Goal: Information Seeking & Learning: Learn about a topic

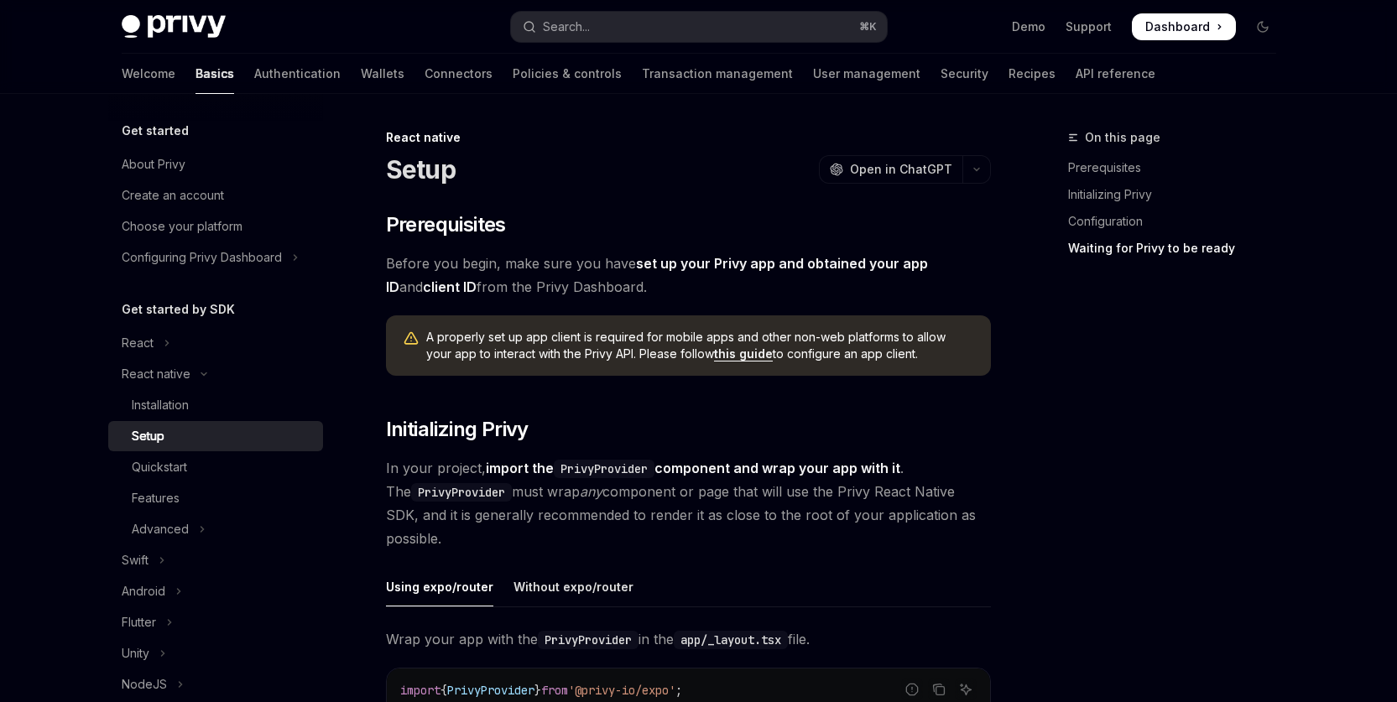
click at [1268, 430] on div "On this page Prerequisites Initializing Privy Configuration Waiting for Privy t…" at bounding box center [1162, 415] width 255 height 575
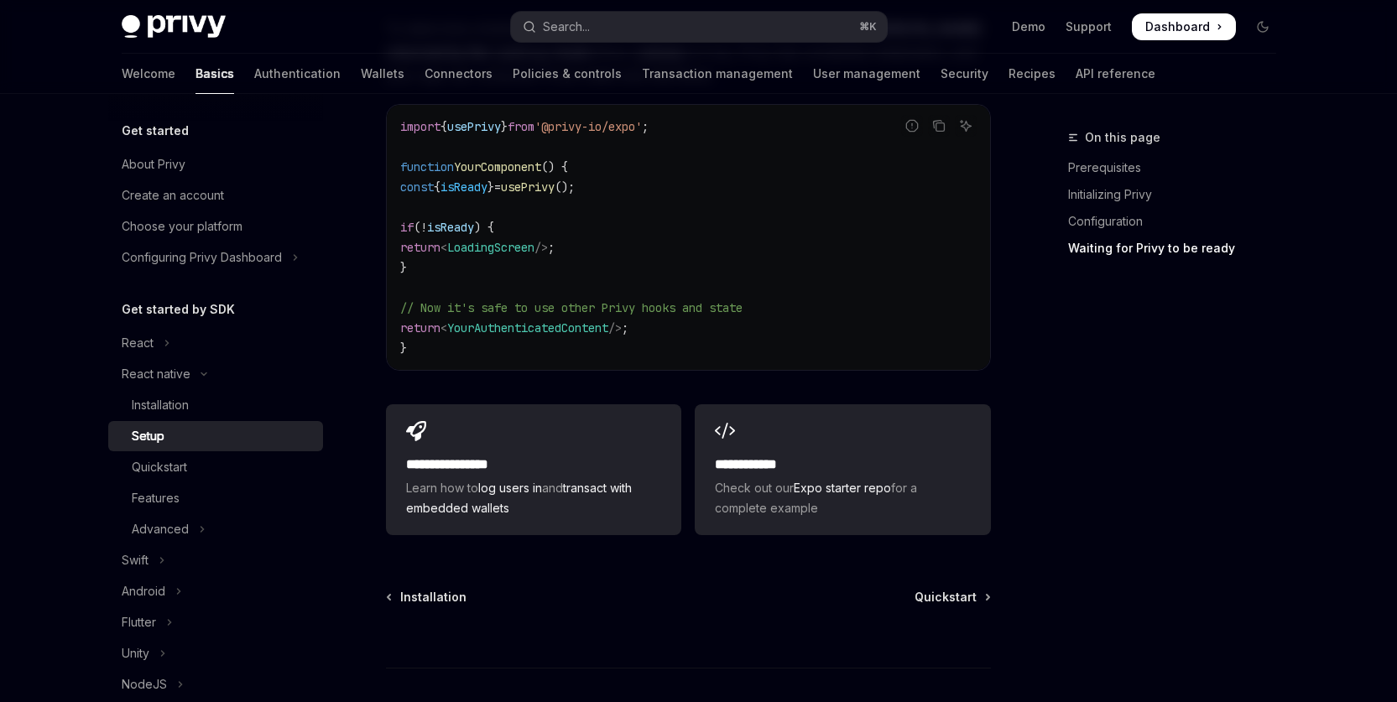
drag, startPoint x: 1124, startPoint y: 442, endPoint x: 783, endPoint y: 360, distance: 350.5
click at [1119, 440] on div "On this page Prerequisites Initializing Privy Configuration Waiting for Privy t…" at bounding box center [1162, 415] width 255 height 575
click at [539, 321] on span "YourAuthenticatedContent" at bounding box center [527, 328] width 161 height 15
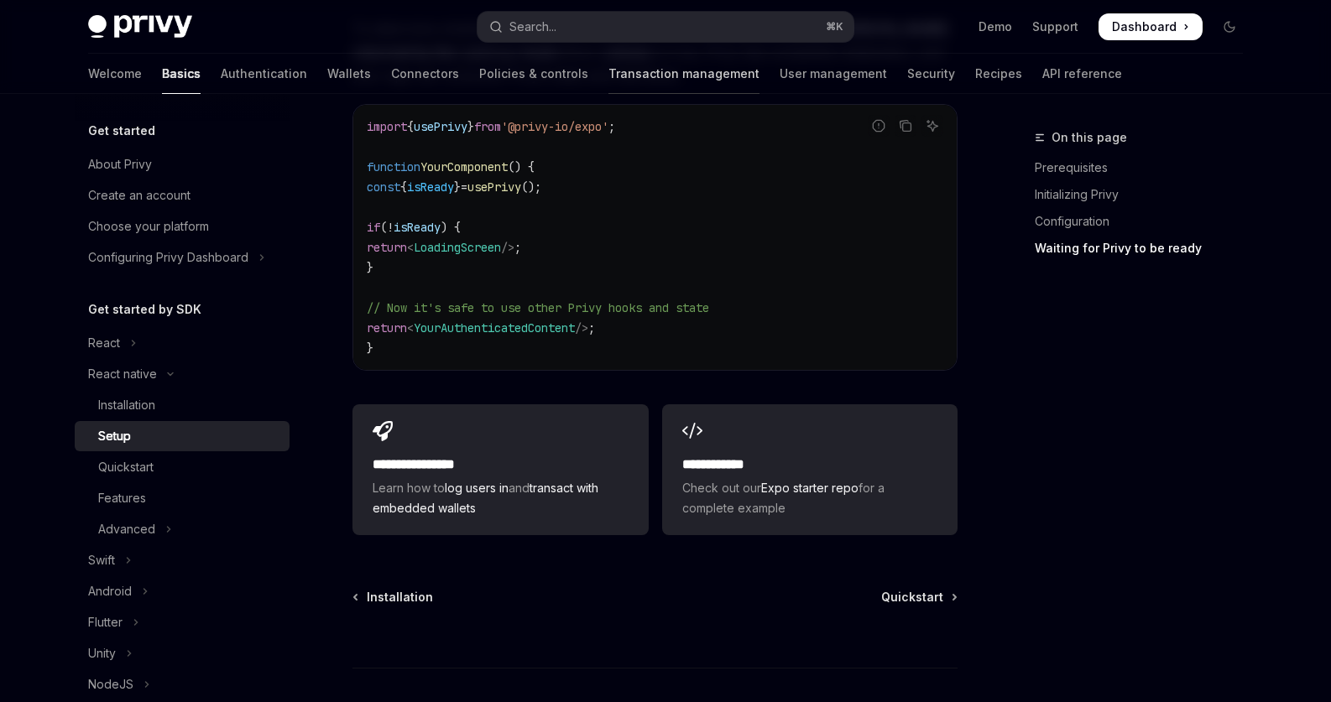
type textarea "*"
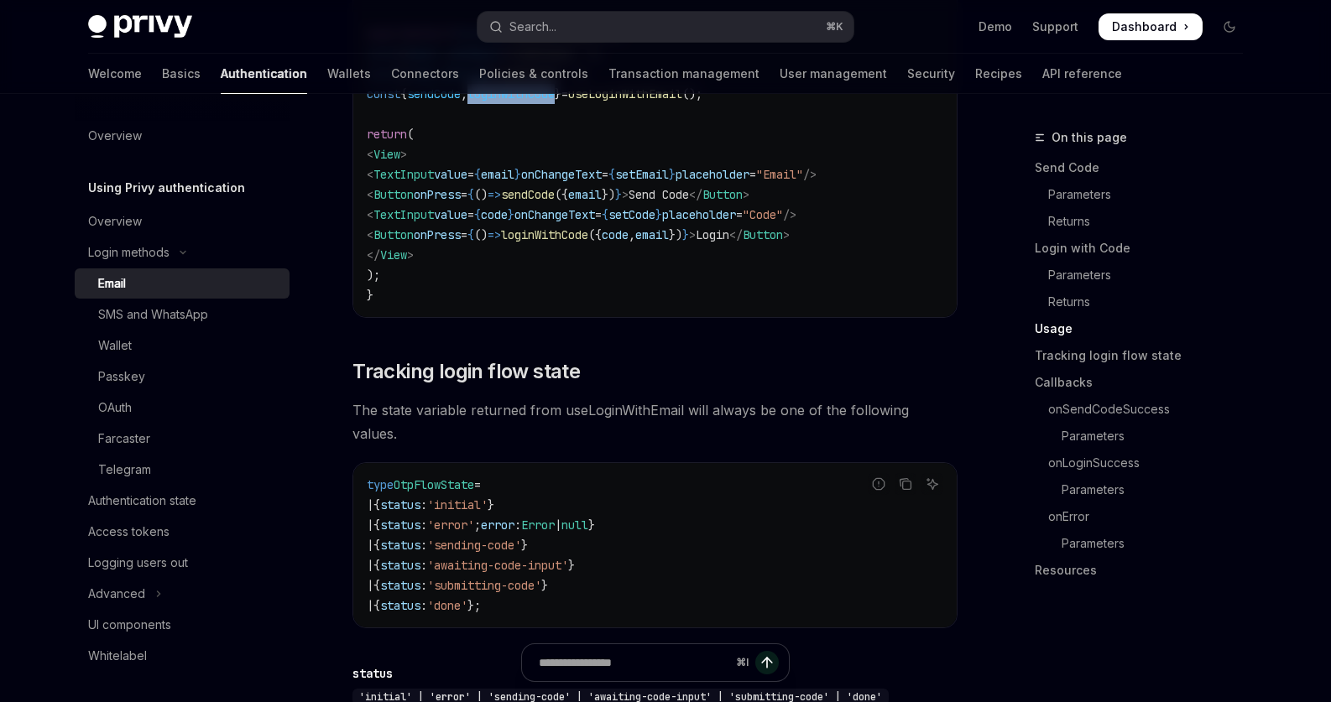
scroll to position [1892, 0]
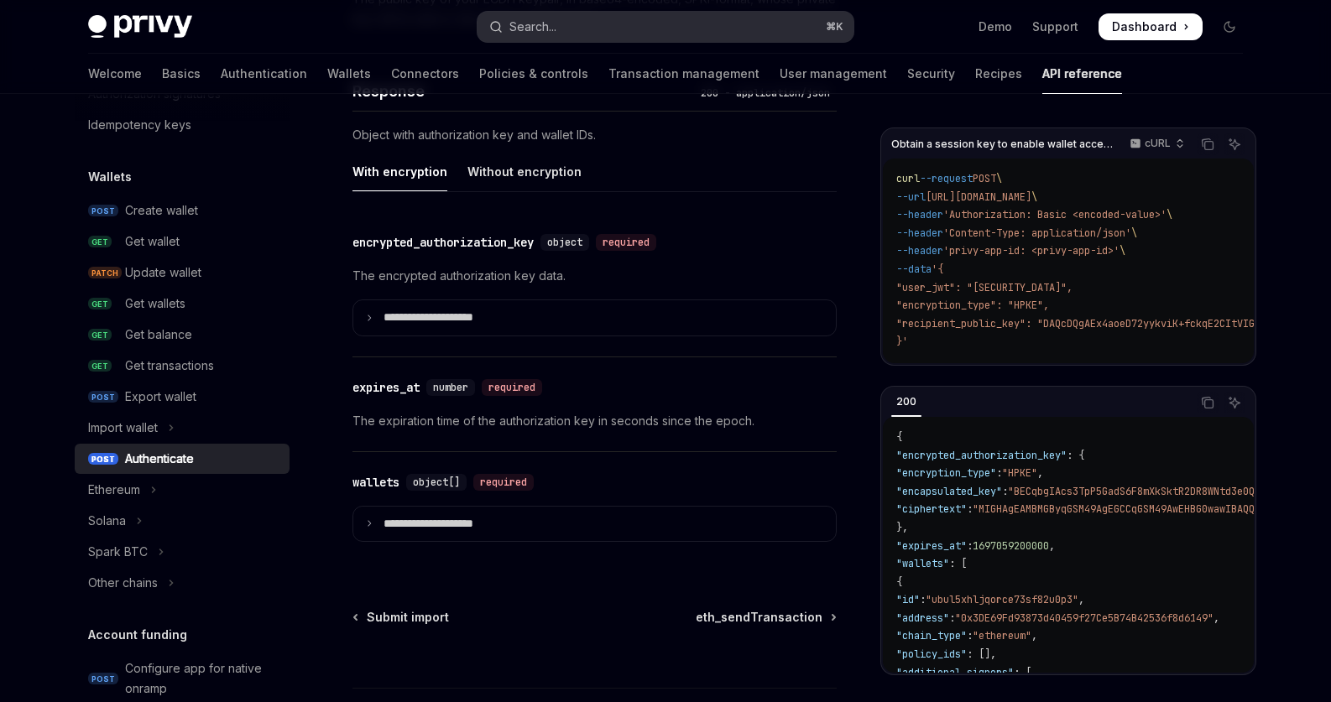
scroll to position [1383, 0]
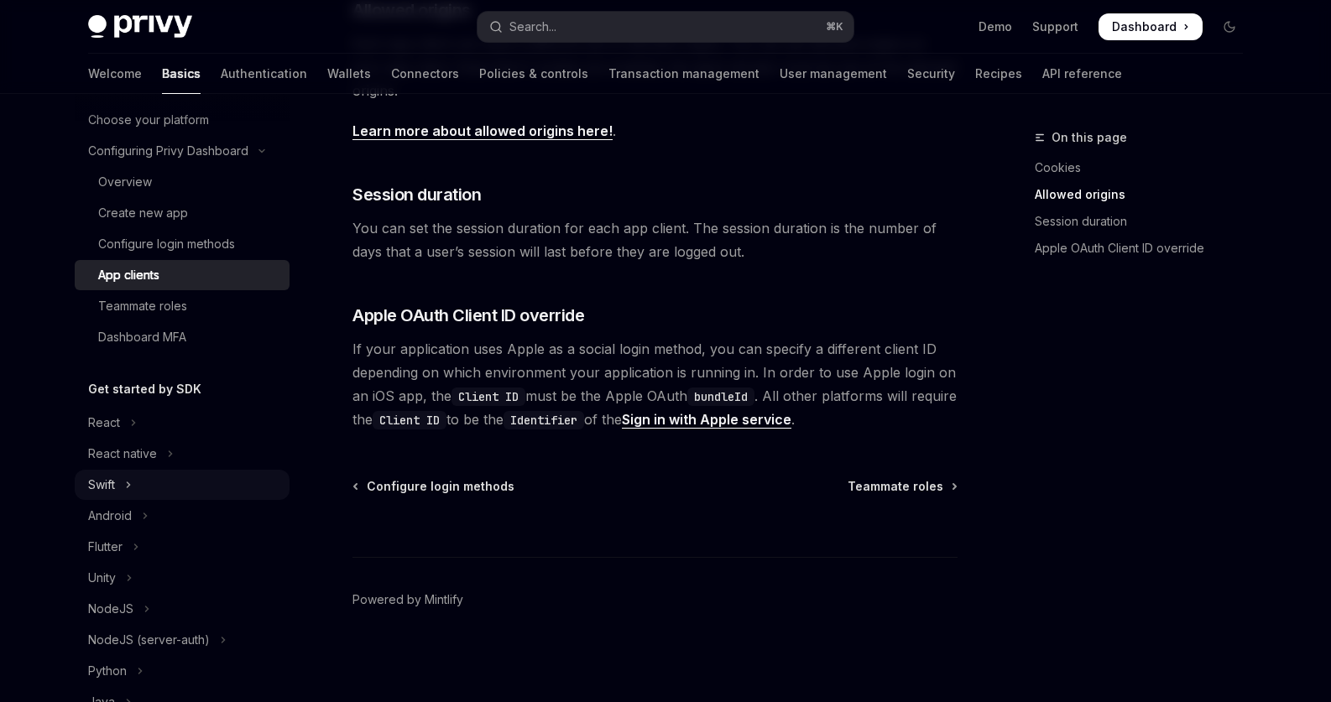
scroll to position [155, 0]
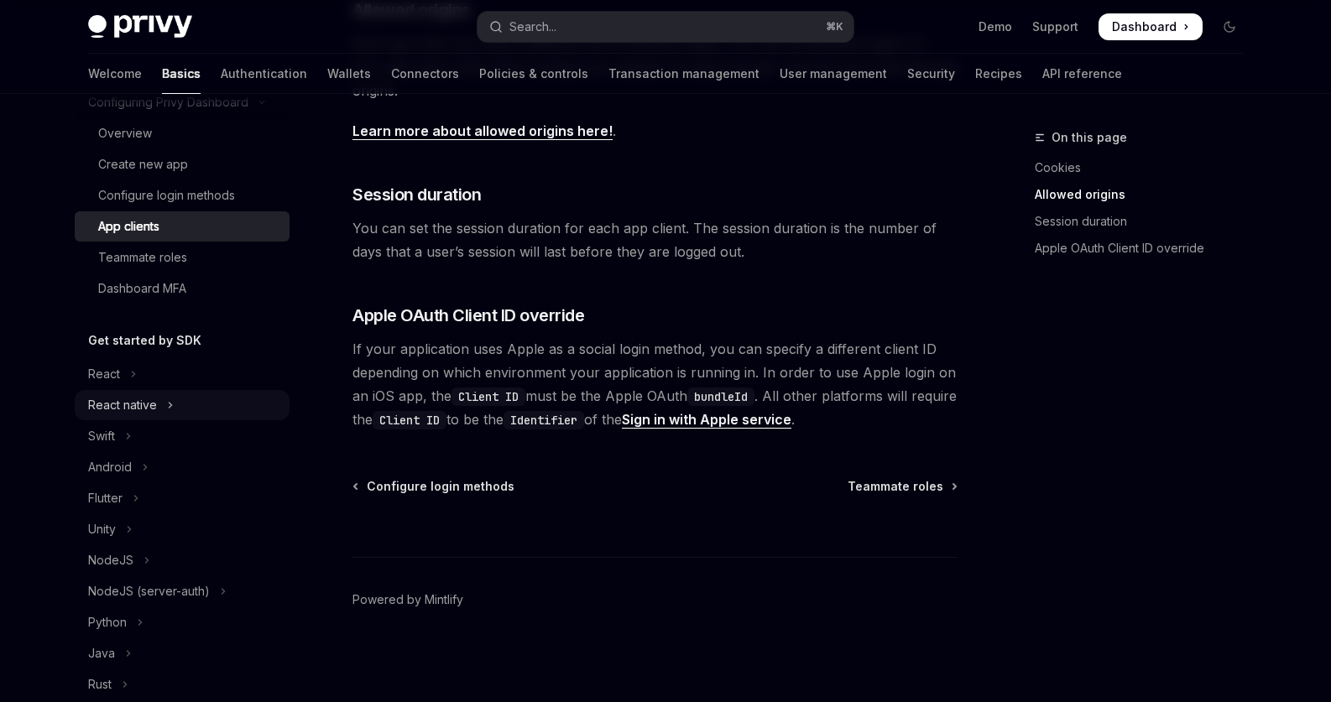
click at [136, 405] on div "React native" at bounding box center [122, 405] width 69 height 20
type textarea "*"
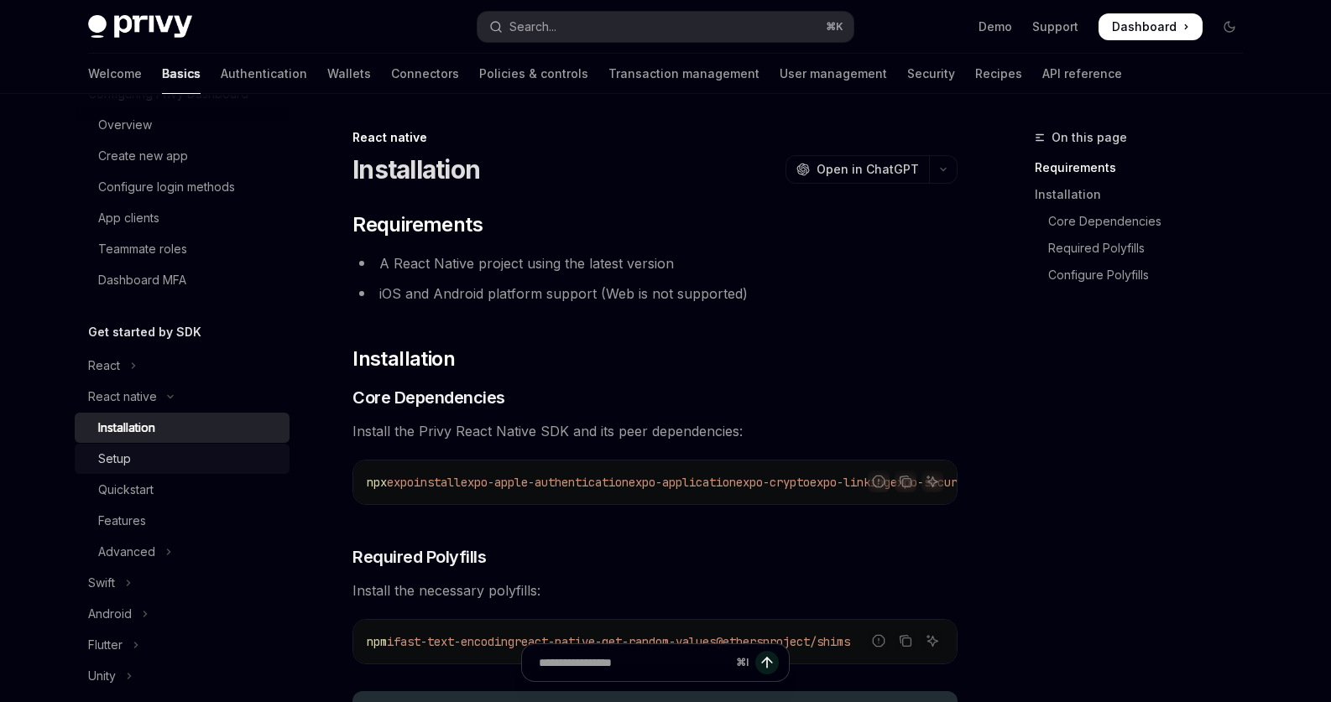
scroll to position [208, 0]
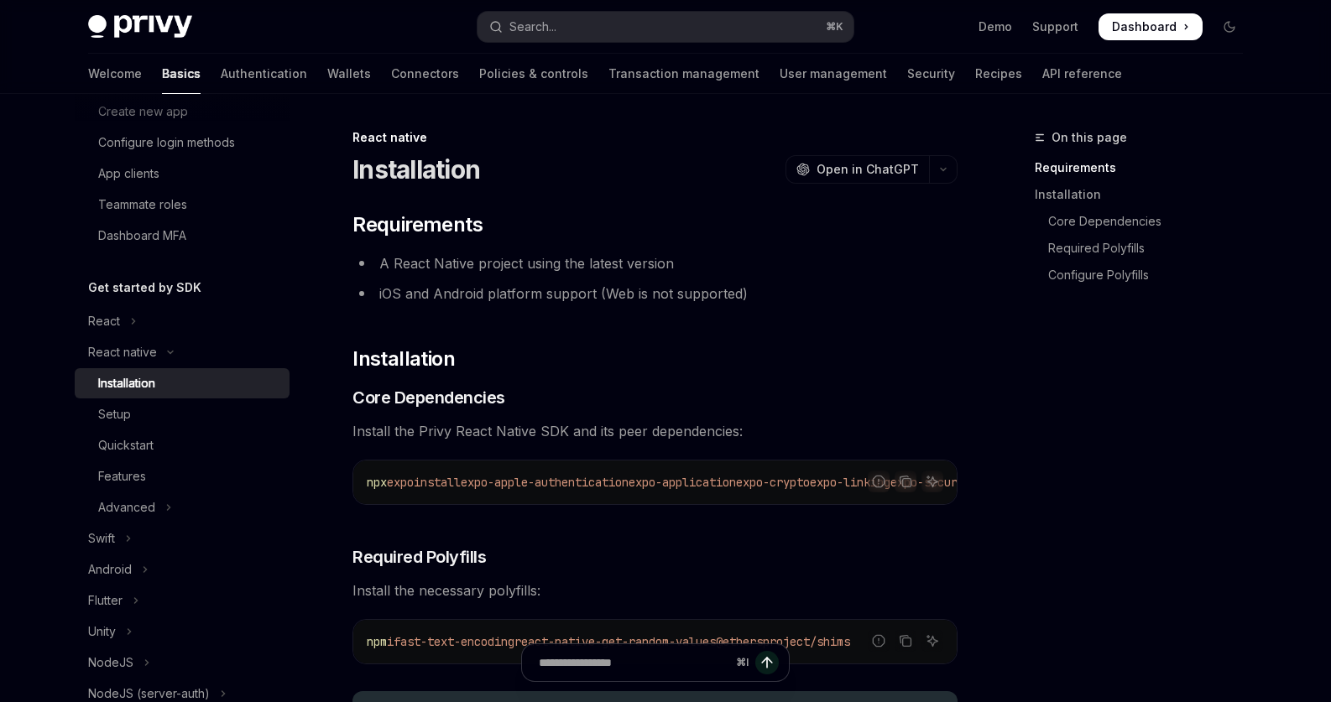
click at [133, 383] on div "Installation" at bounding box center [126, 383] width 57 height 20
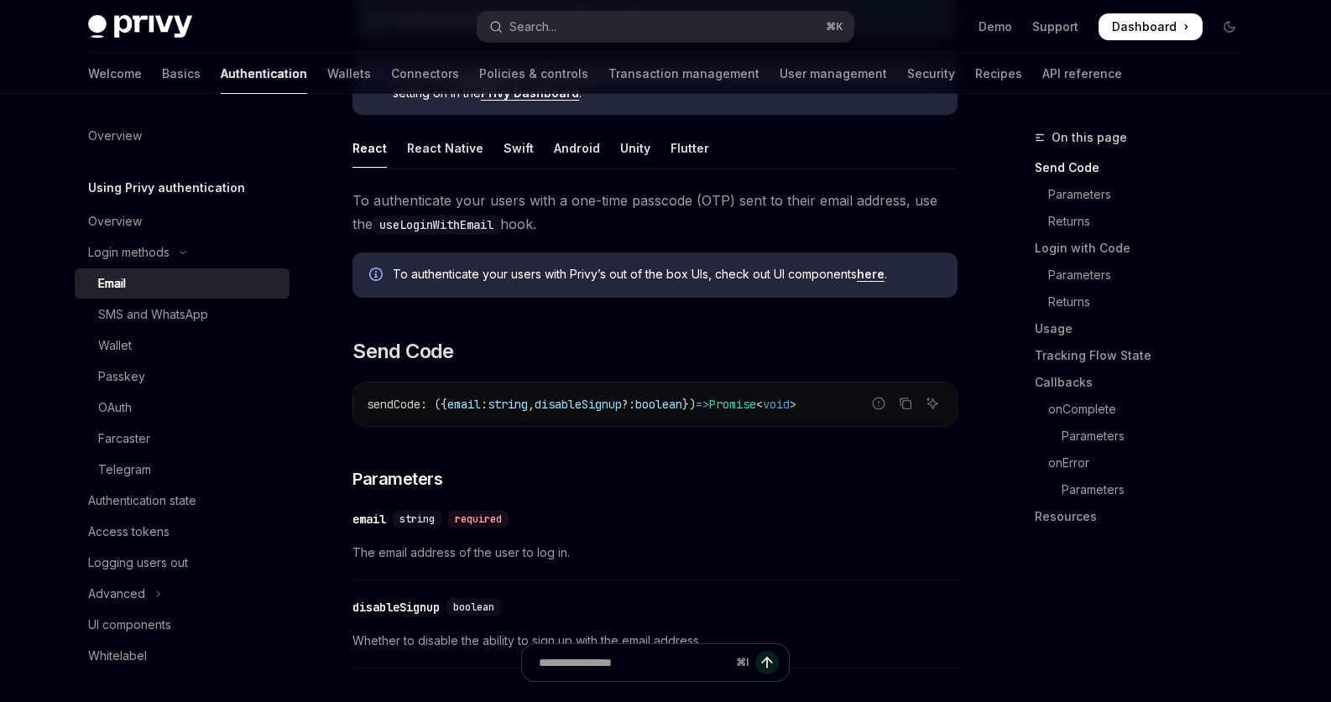
scroll to position [302, 0]
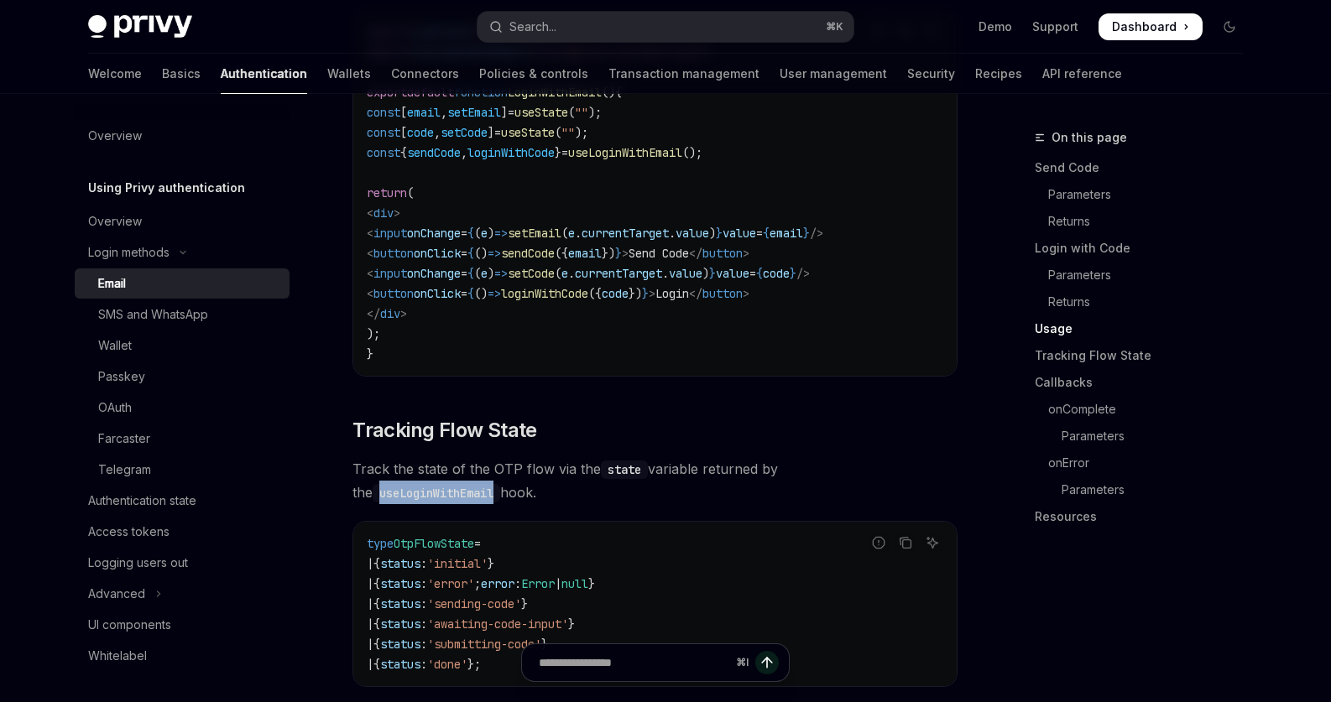
scroll to position [1545, 0]
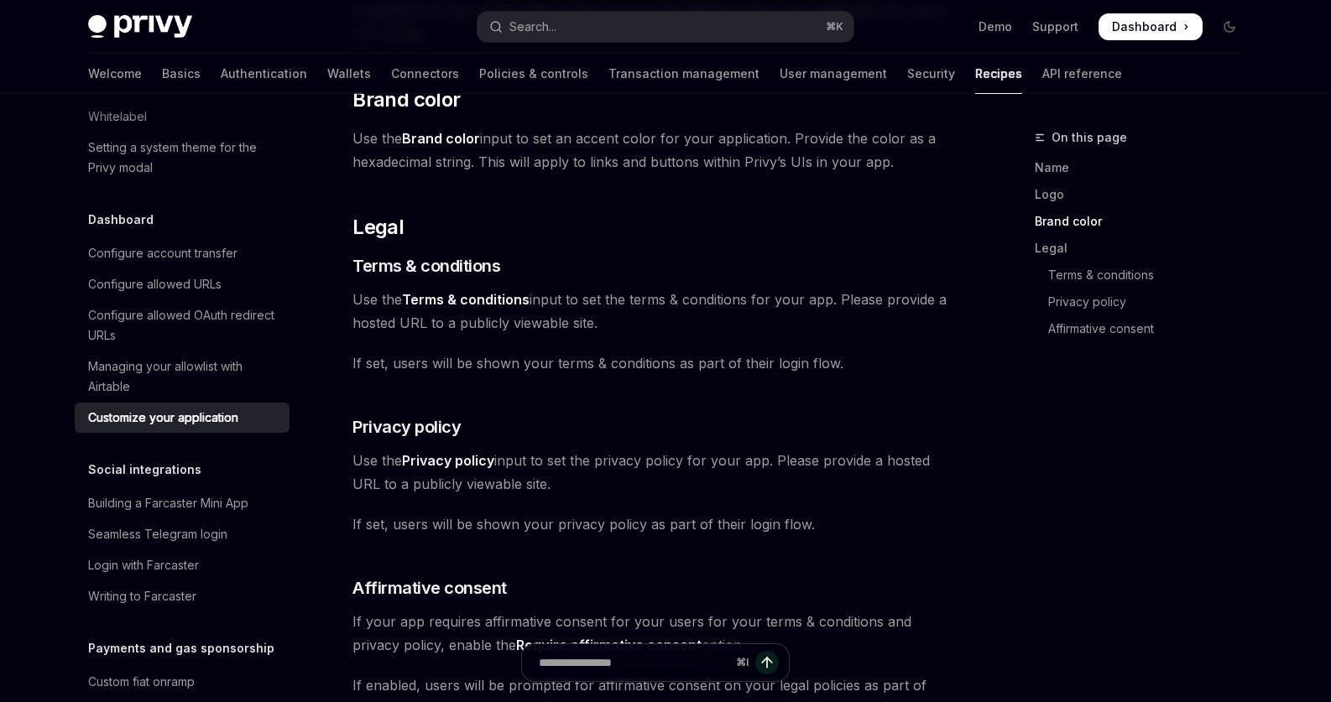
scroll to position [716, 0]
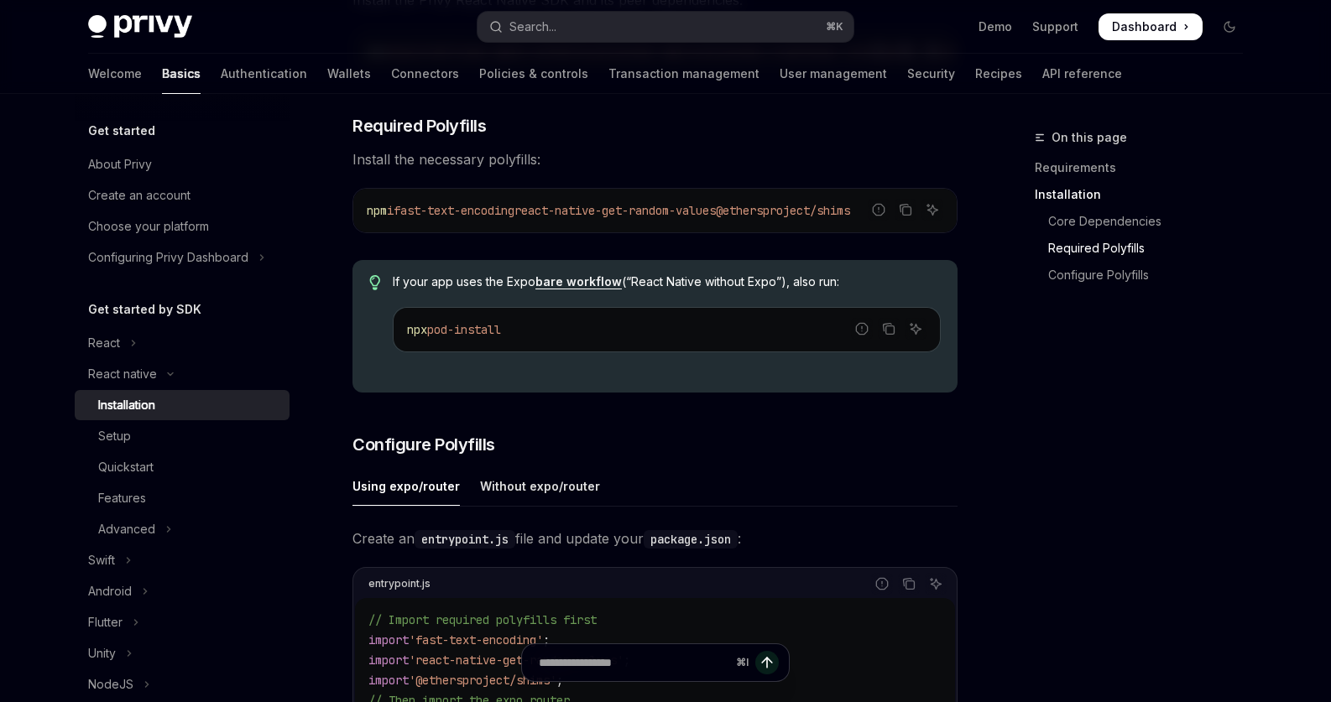
scroll to position [499, 0]
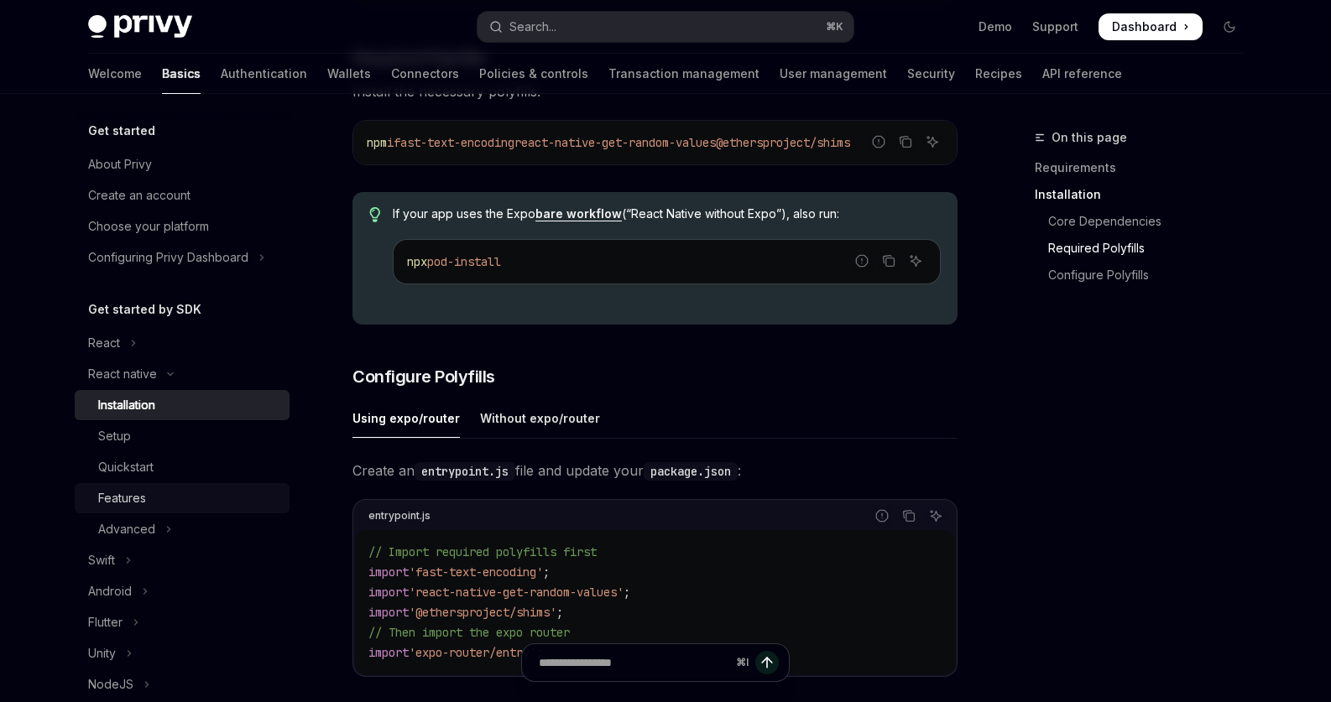
click at [128, 497] on div "Features" at bounding box center [122, 498] width 48 height 20
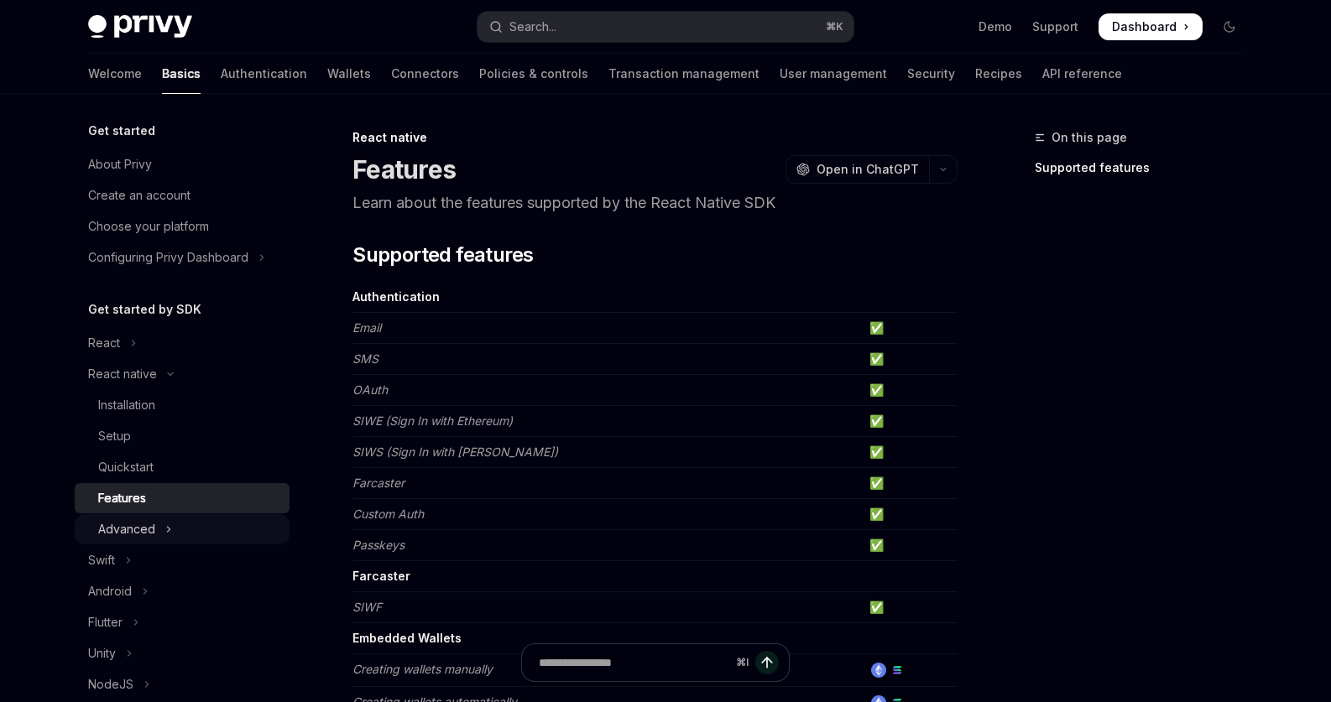
click at [155, 533] on button "Advanced" at bounding box center [182, 529] width 215 height 30
type textarea "*"
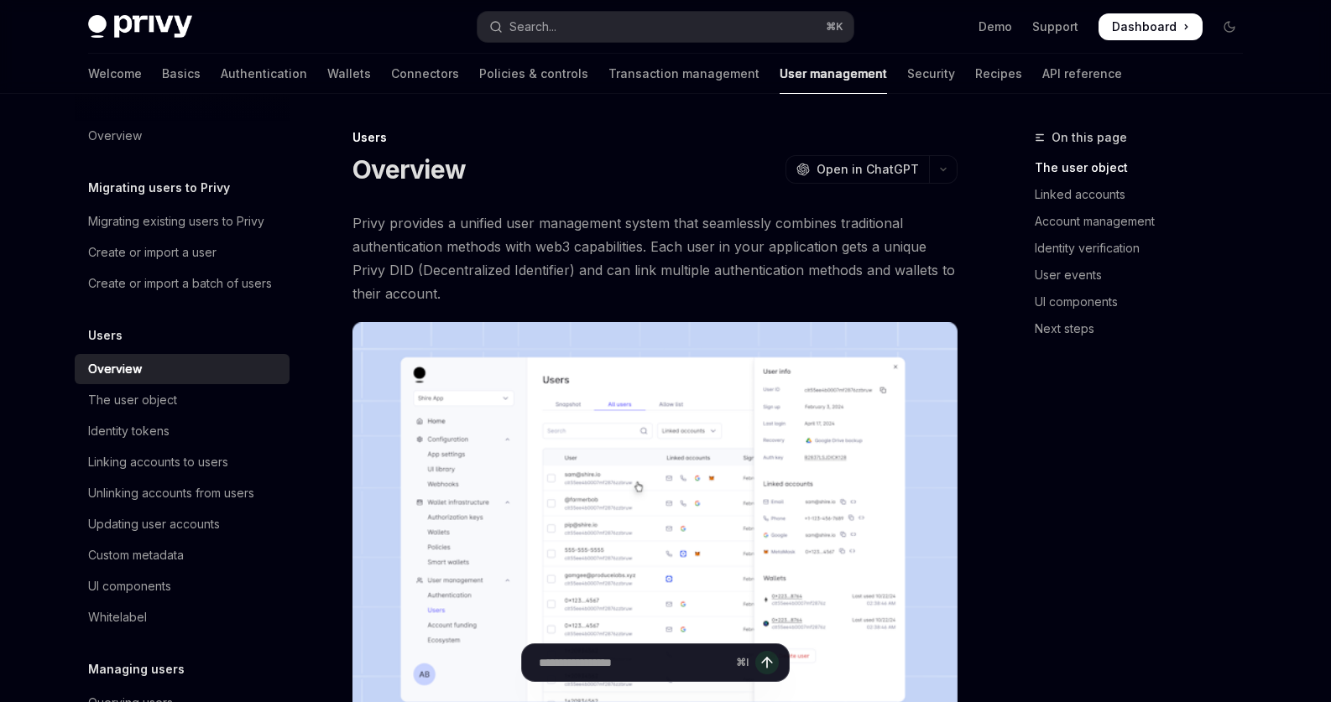
scroll to position [102, 0]
